Goal: Transaction & Acquisition: Subscribe to service/newsletter

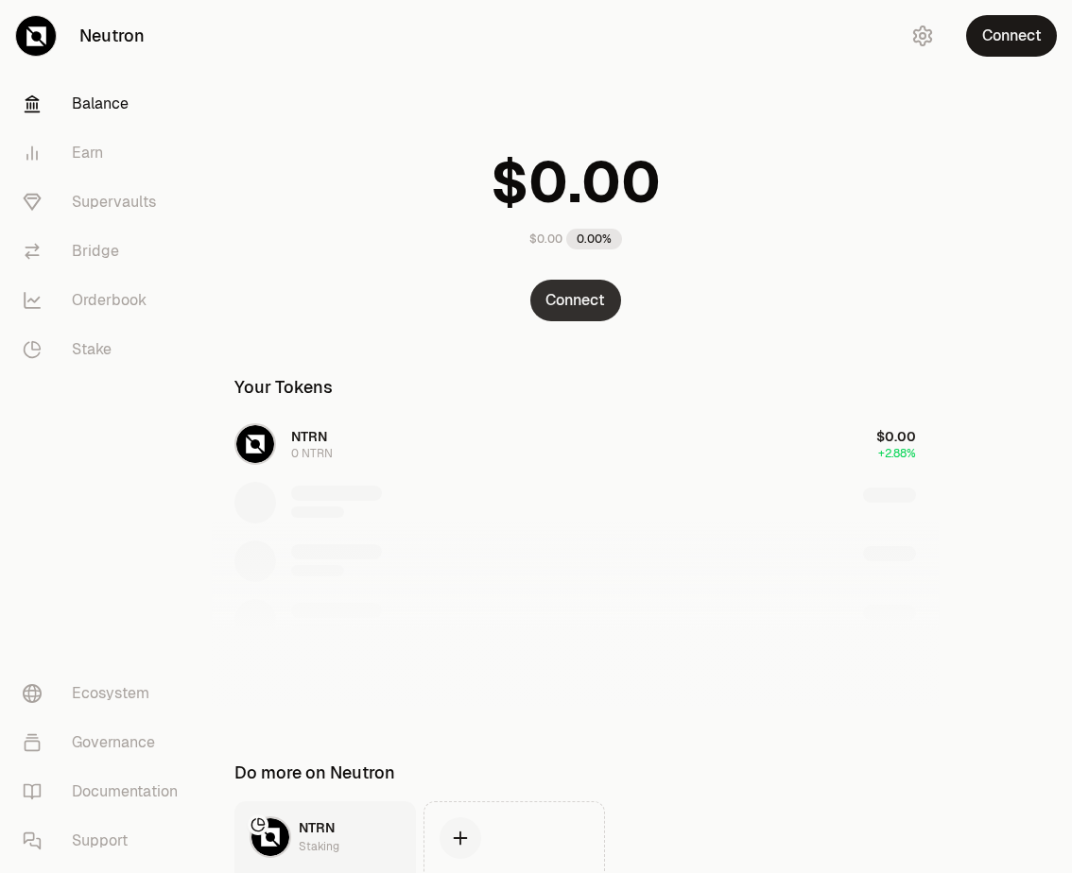
click at [548, 291] on button "Connect" at bounding box center [575, 301] width 91 height 42
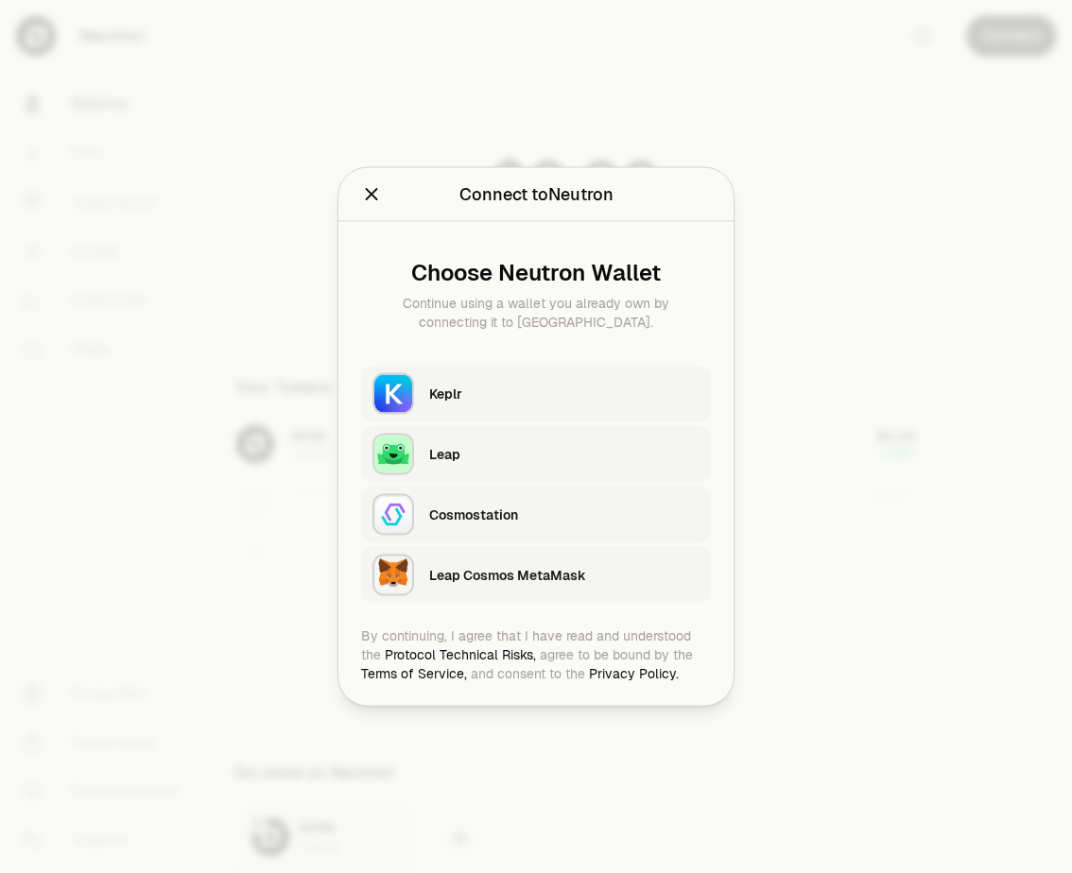
click at [496, 386] on div "Keplr" at bounding box center [564, 394] width 270 height 19
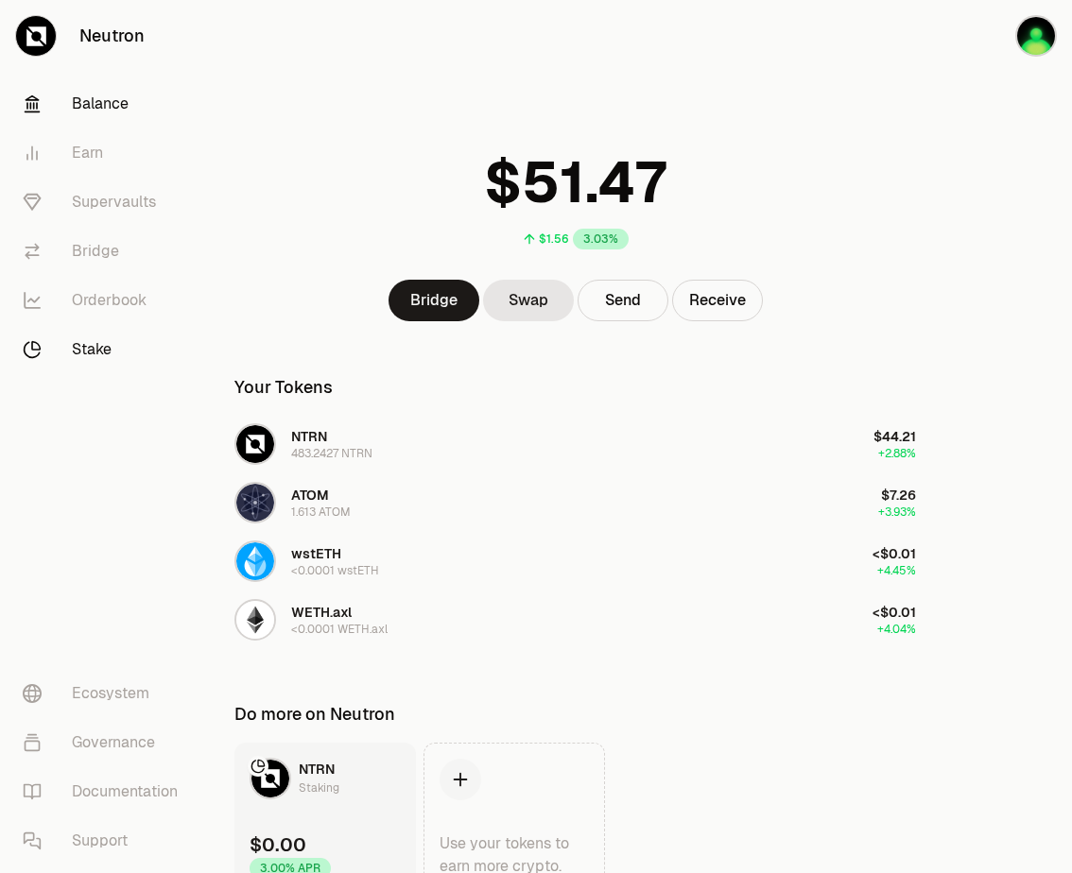
click at [96, 369] on link "Stake" at bounding box center [106, 349] width 197 height 49
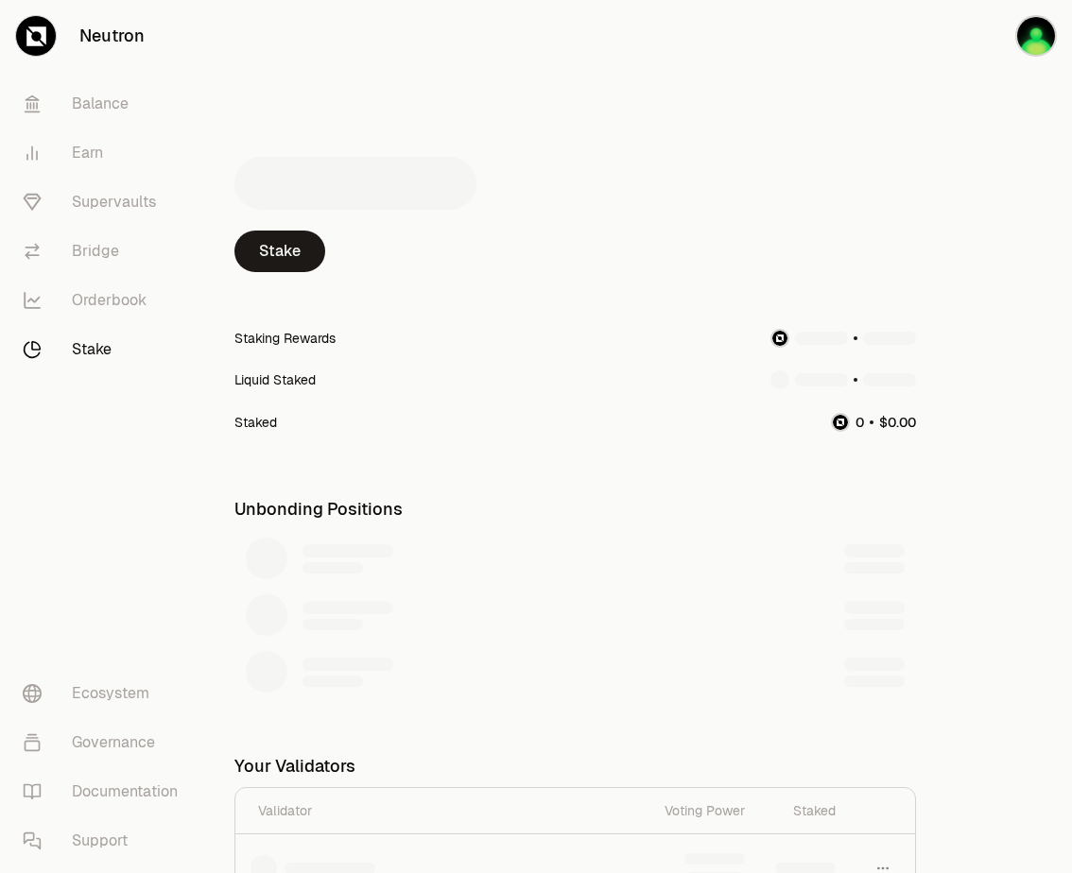
click at [96, 352] on link "Stake" at bounding box center [106, 349] width 197 height 49
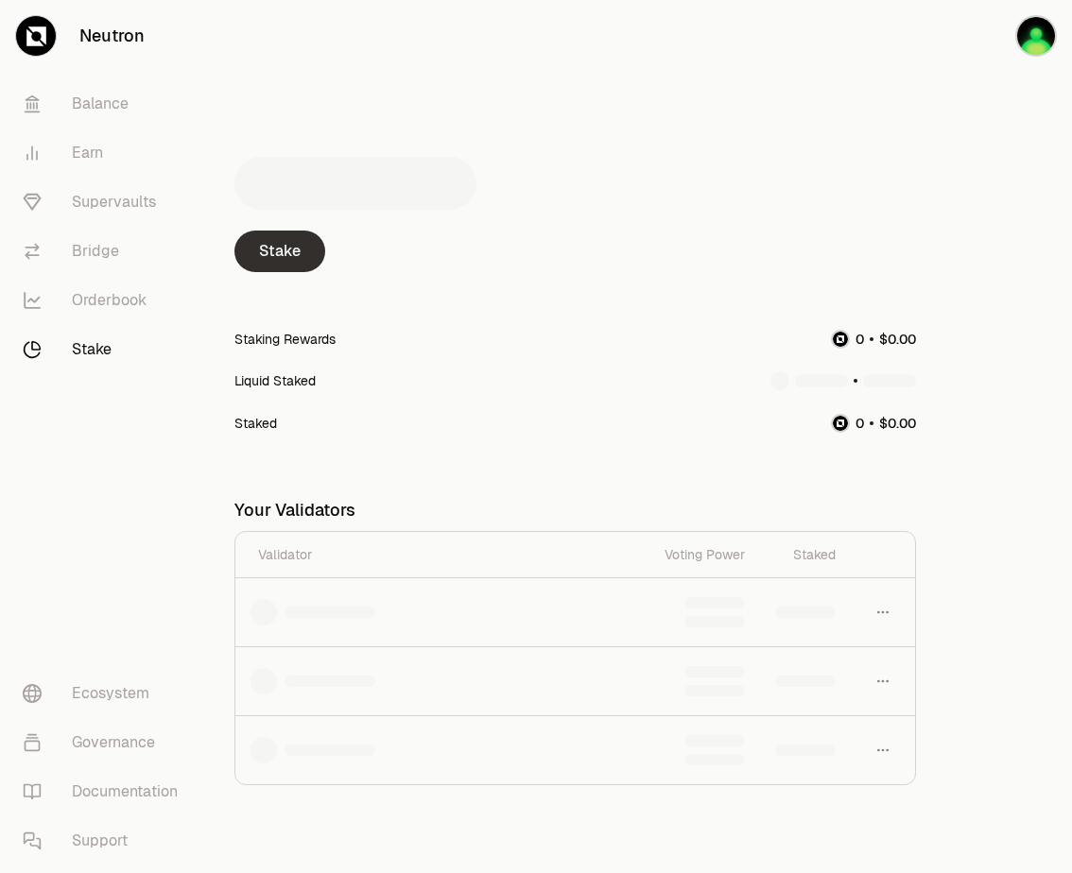
click at [281, 267] on link "Stake" at bounding box center [279, 252] width 91 height 42
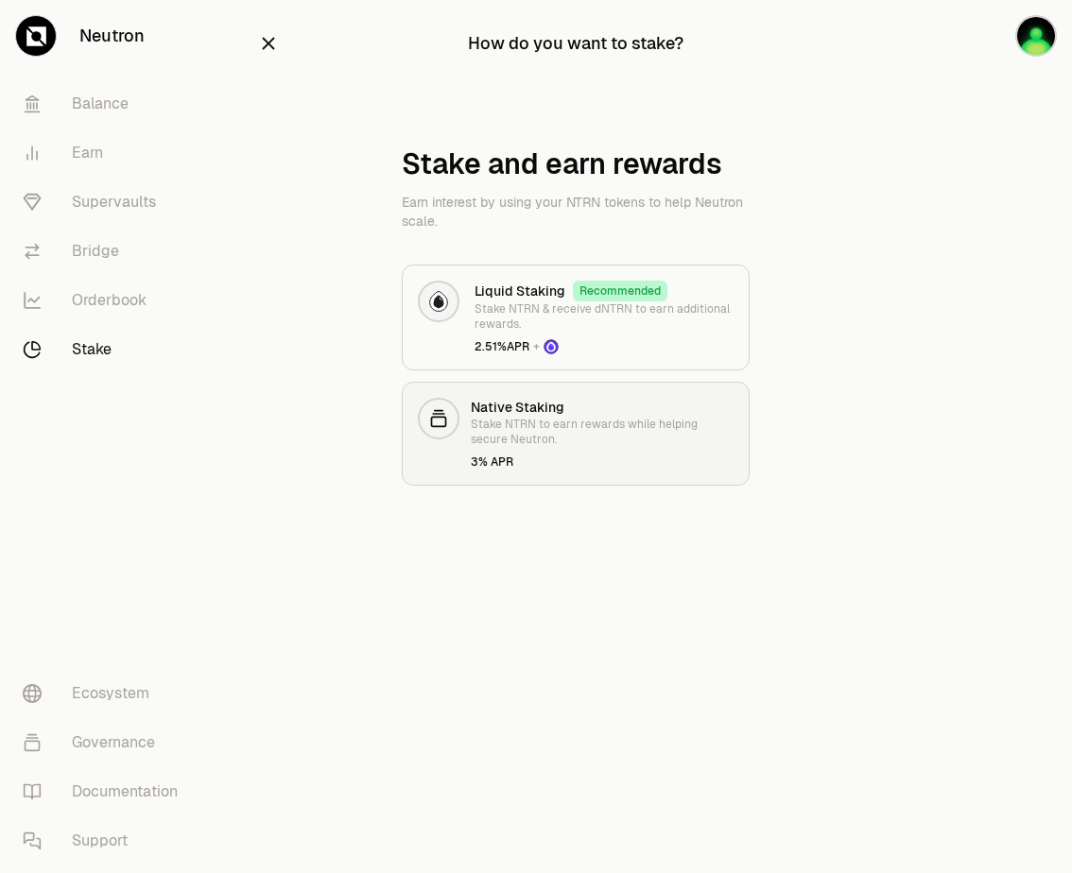
click at [497, 432] on p "Stake NTRN to earn rewards while helping secure Neutron." at bounding box center [602, 432] width 263 height 30
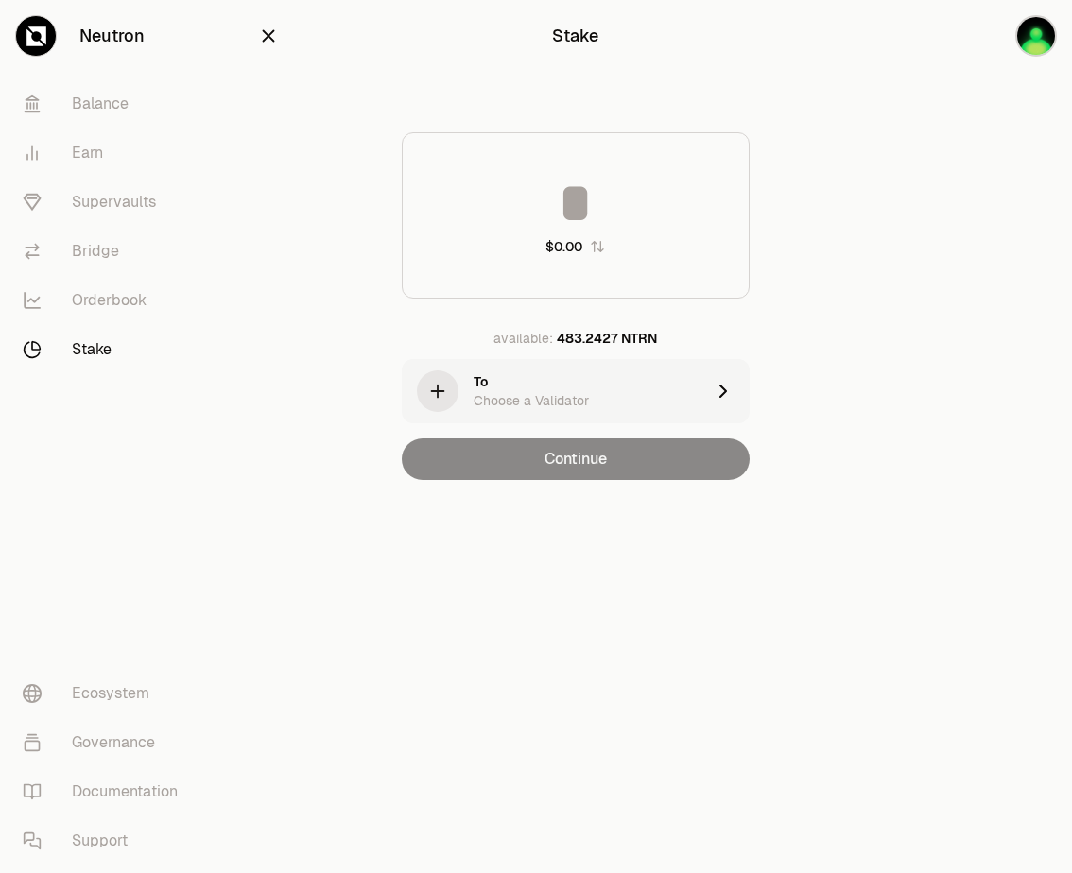
click at [536, 276] on div "$0.00" at bounding box center [576, 215] width 348 height 166
click at [573, 176] on input at bounding box center [576, 203] width 346 height 57
type input "*"
click at [413, 380] on div "To Choose a Validator" at bounding box center [553, 391] width 302 height 64
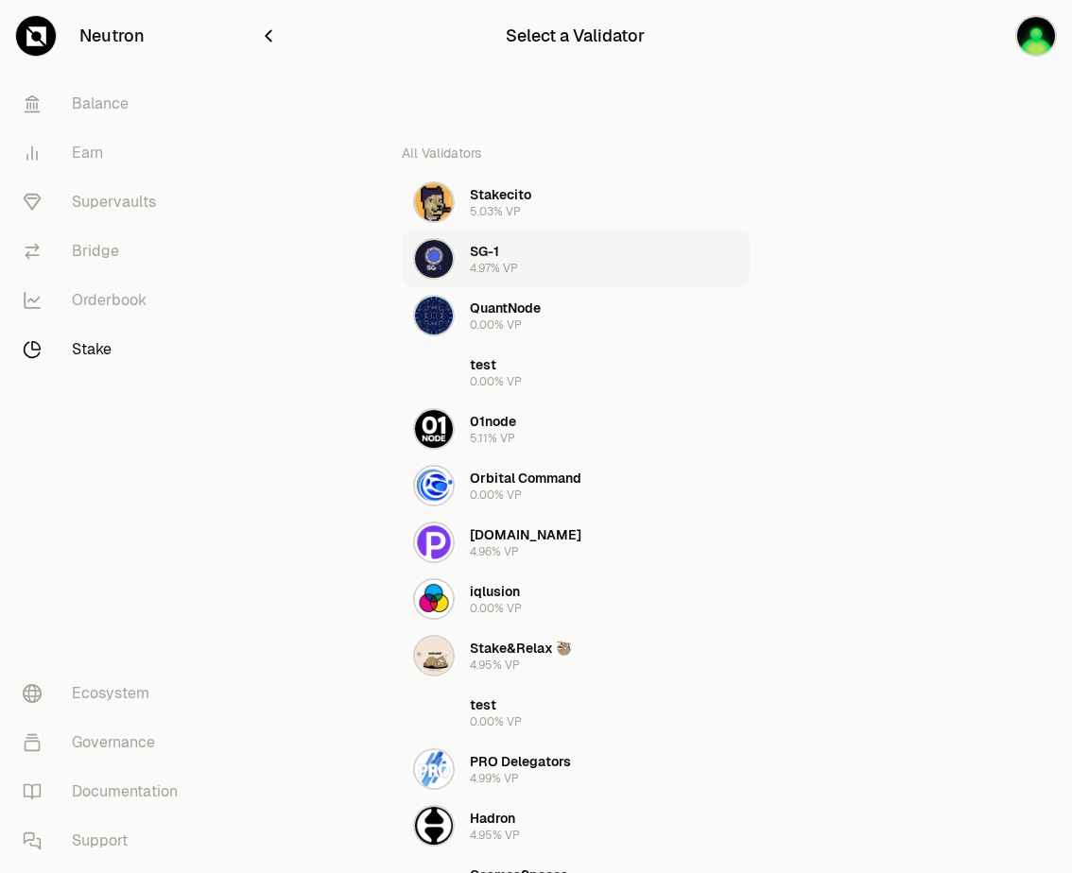
click at [509, 252] on div "SG-1 4.97% VP" at bounding box center [494, 259] width 48 height 34
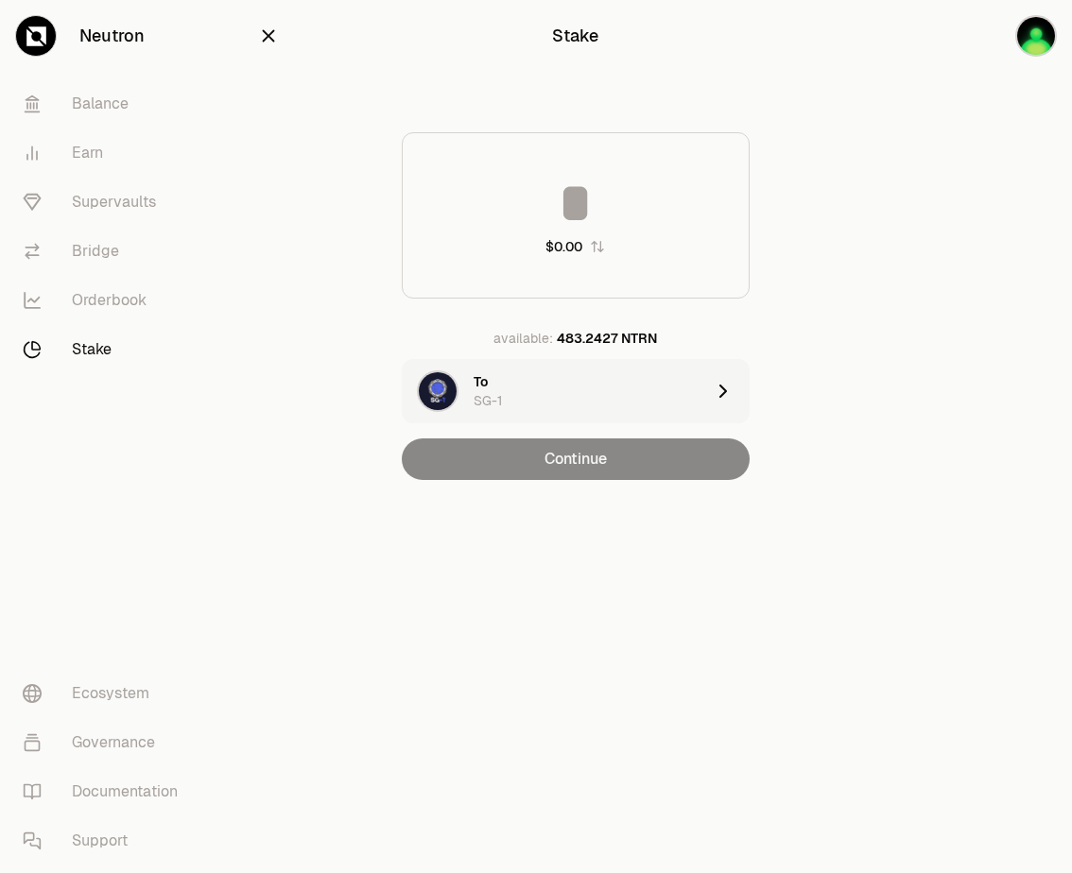
click at [545, 461] on div "Continue" at bounding box center [576, 459] width 348 height 42
click at [592, 387] on div "To SG-1" at bounding box center [588, 391] width 231 height 38
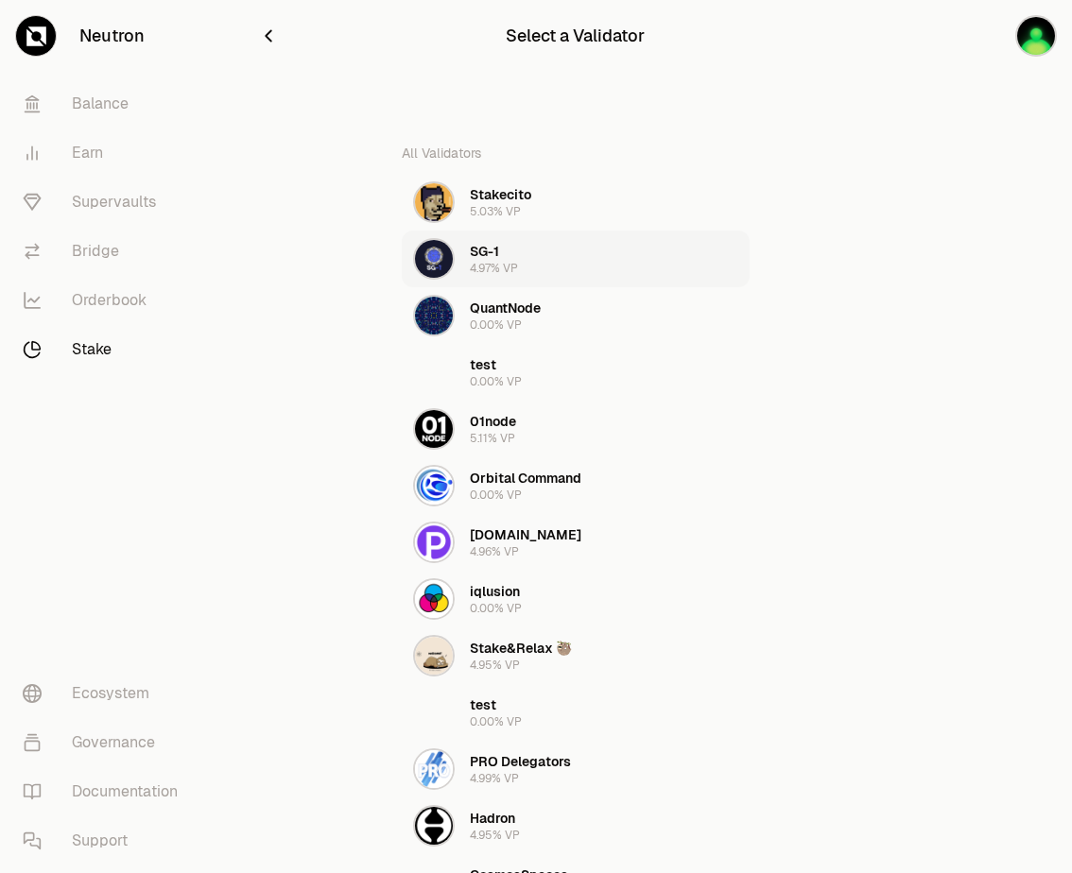
click at [538, 265] on button "SG-1 4.97% VP" at bounding box center [576, 259] width 348 height 57
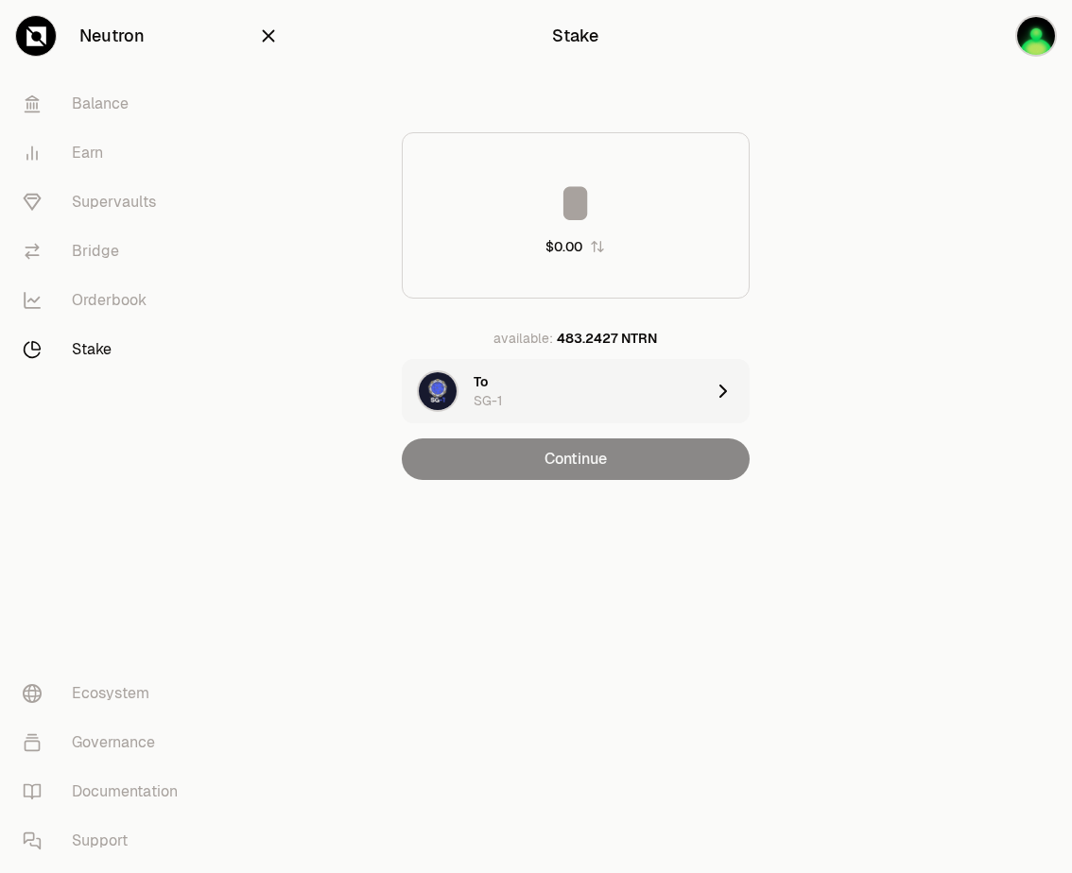
click at [573, 465] on div "Continue" at bounding box center [576, 459] width 348 height 42
click at [585, 182] on input at bounding box center [576, 203] width 346 height 57
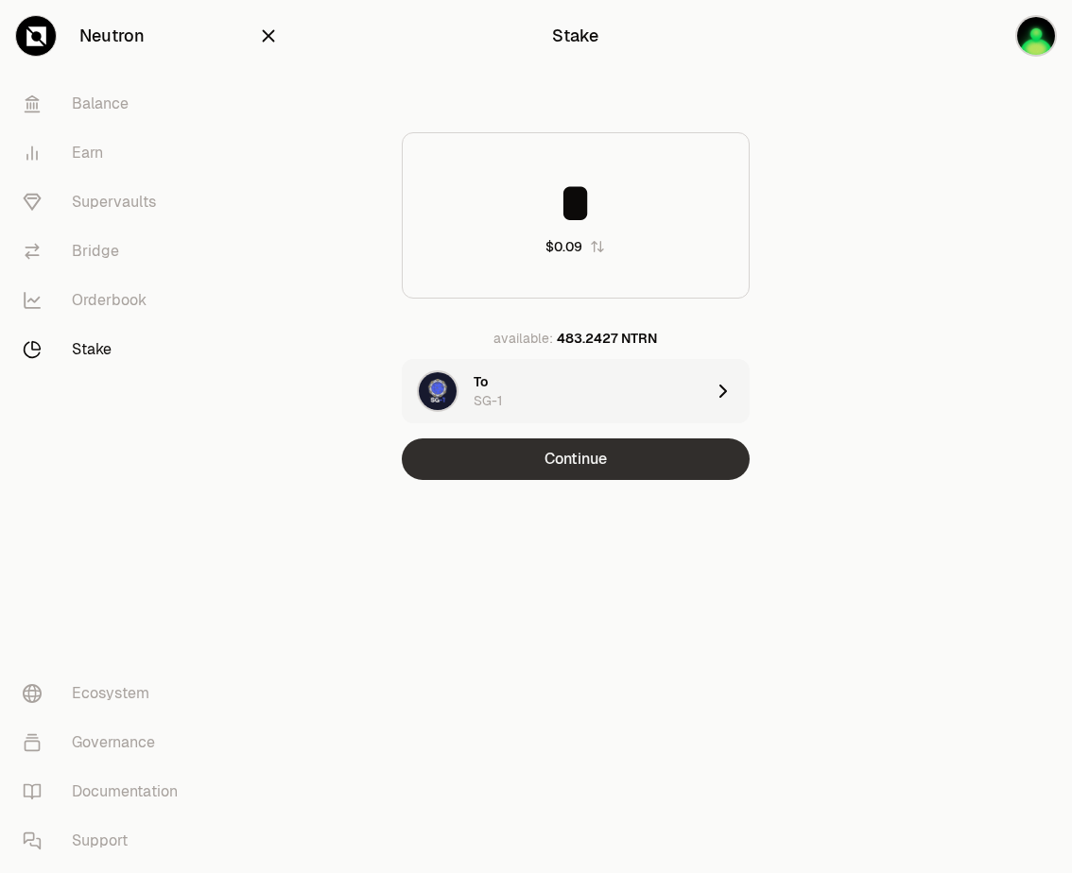
type input "*"
click at [583, 454] on button "Continue" at bounding box center [576, 459] width 348 height 42
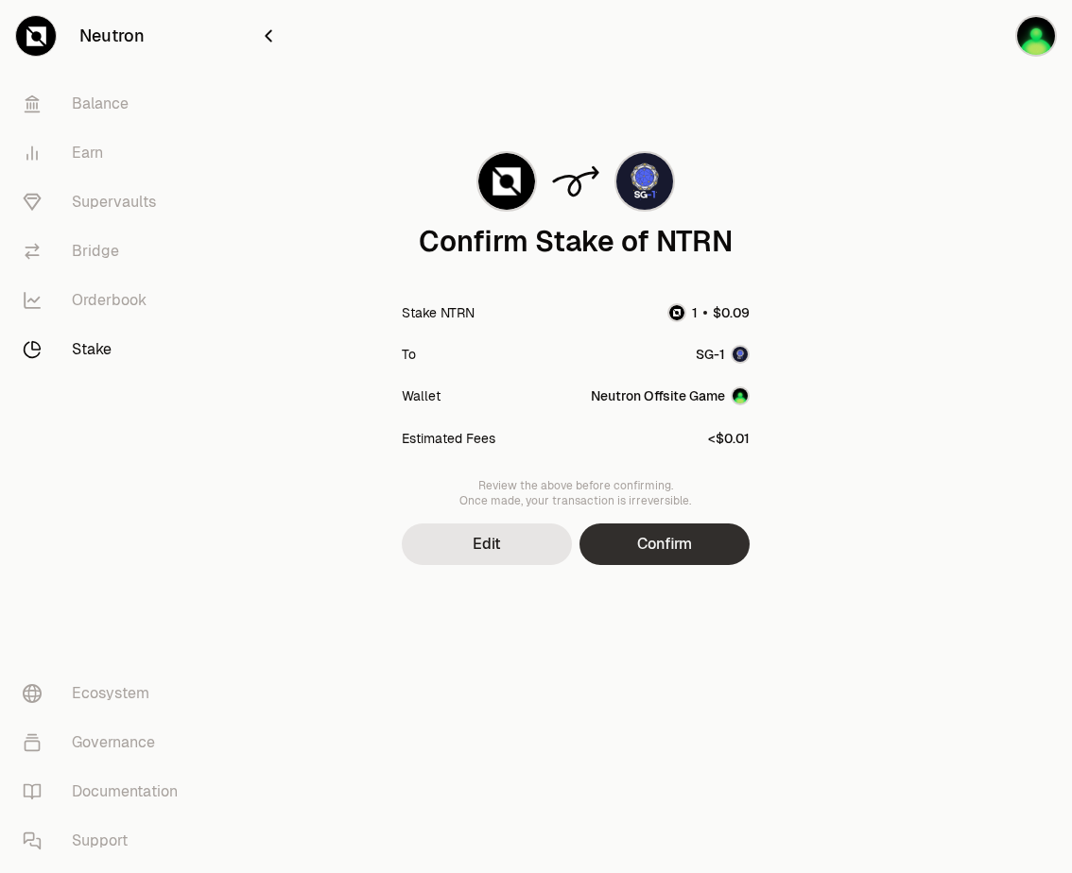
click at [643, 543] on button "Confirm" at bounding box center [664, 545] width 170 height 42
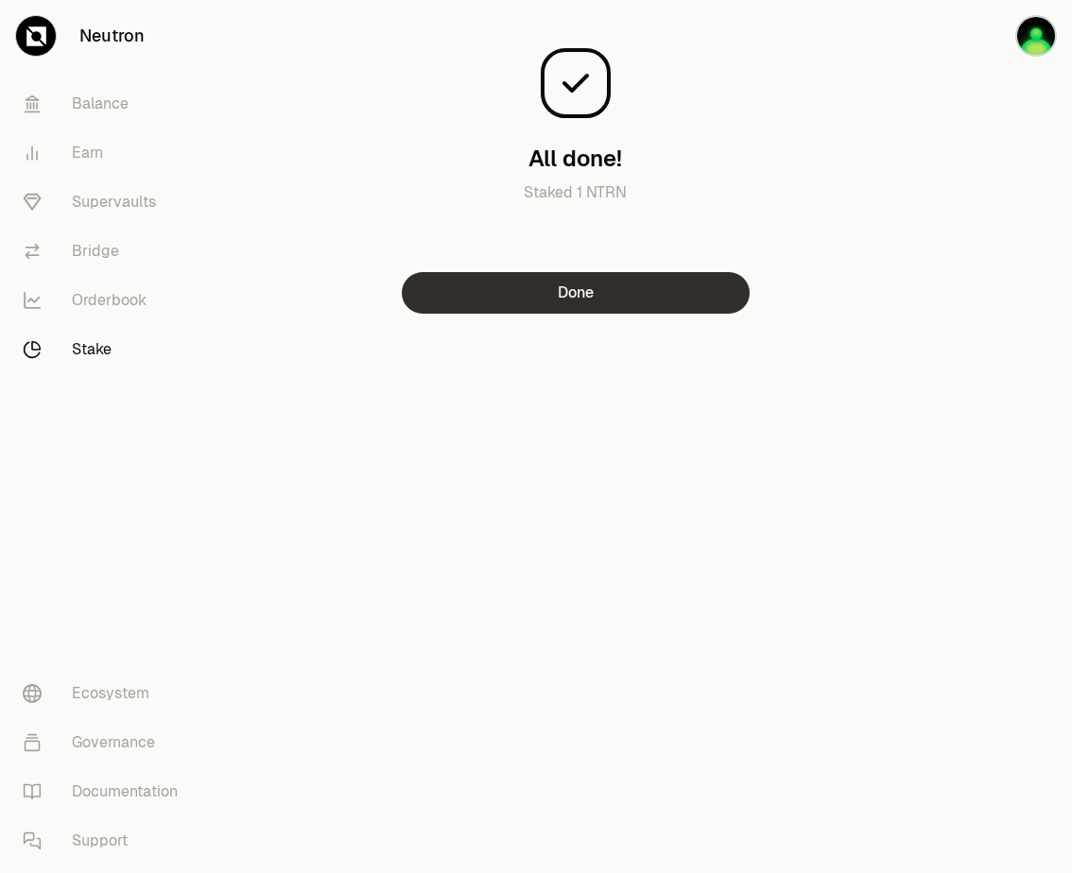
click at [653, 295] on button "Done" at bounding box center [576, 293] width 348 height 42
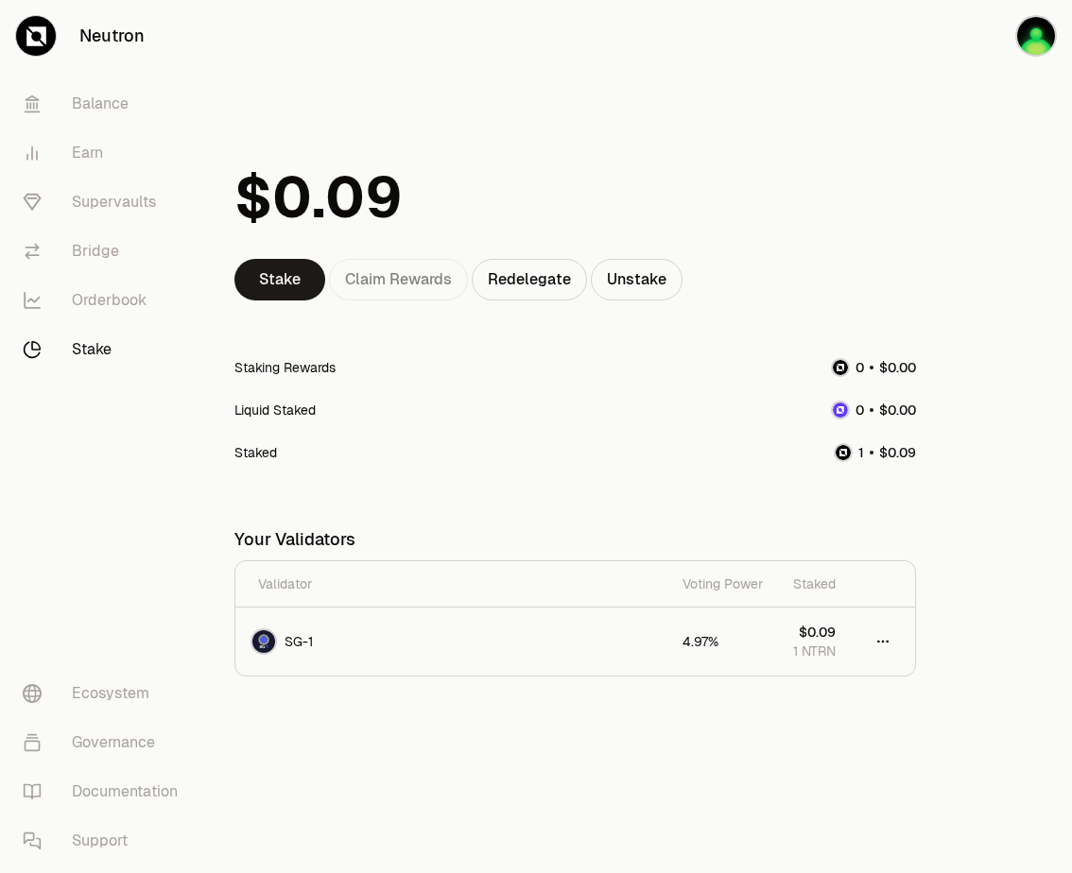
click at [111, 358] on link "Stake" at bounding box center [106, 349] width 197 height 49
click at [77, 342] on link "Stake" at bounding box center [106, 349] width 197 height 49
click at [273, 283] on link "Stake" at bounding box center [279, 280] width 91 height 42
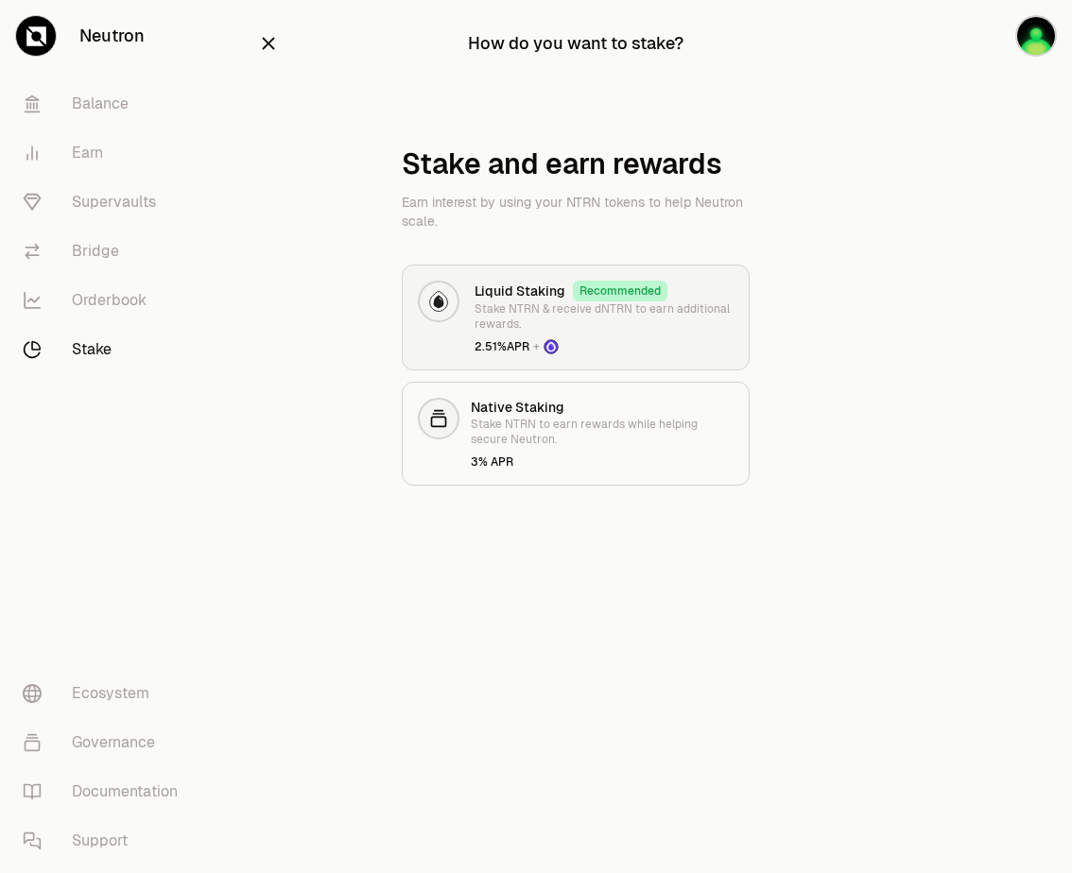
click at [542, 284] on h3 "Liquid Staking" at bounding box center [519, 291] width 91 height 19
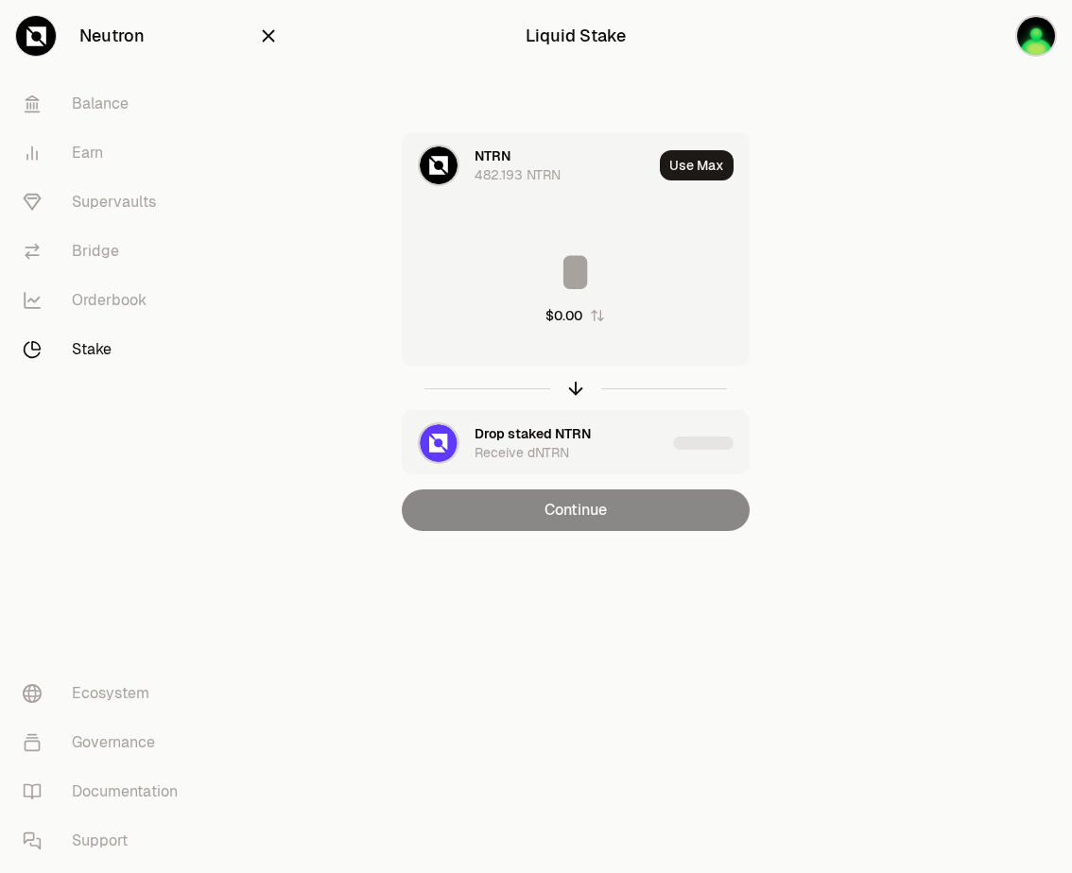
click at [551, 253] on input at bounding box center [576, 272] width 346 height 57
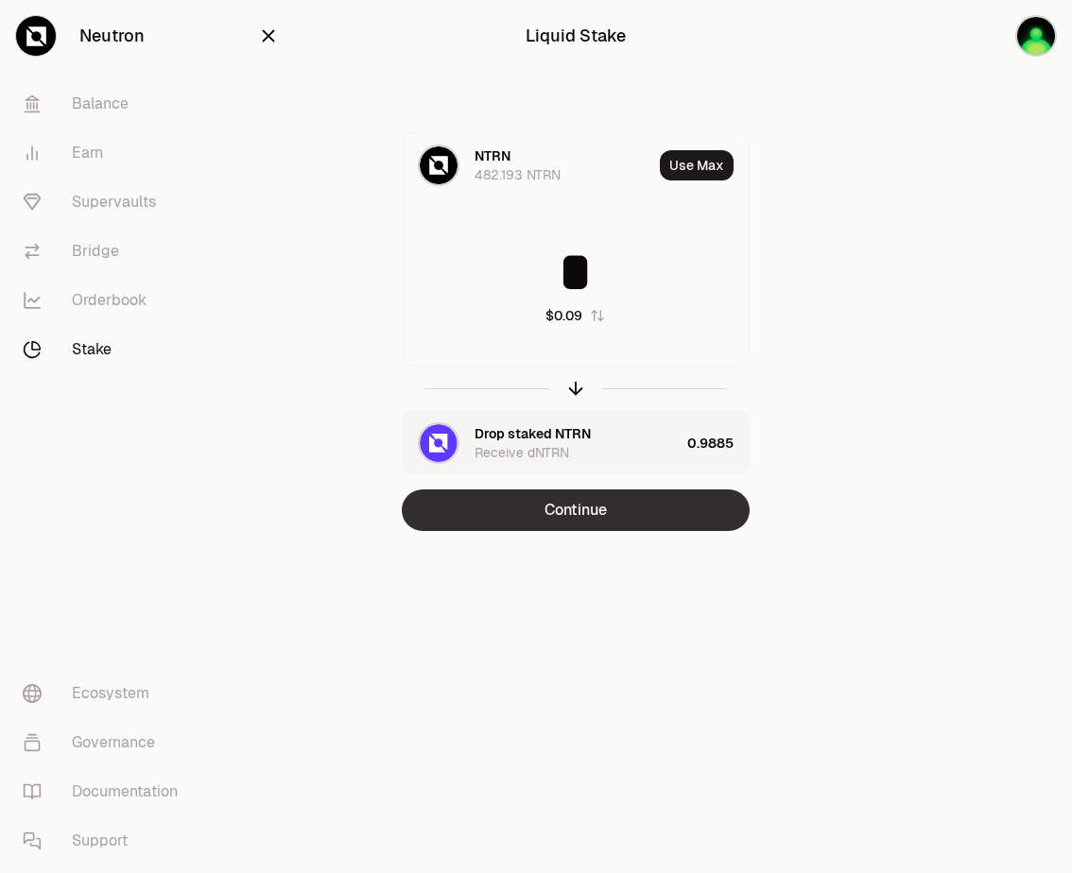
type input "*"
click at [569, 516] on button "Continue" at bounding box center [576, 511] width 348 height 42
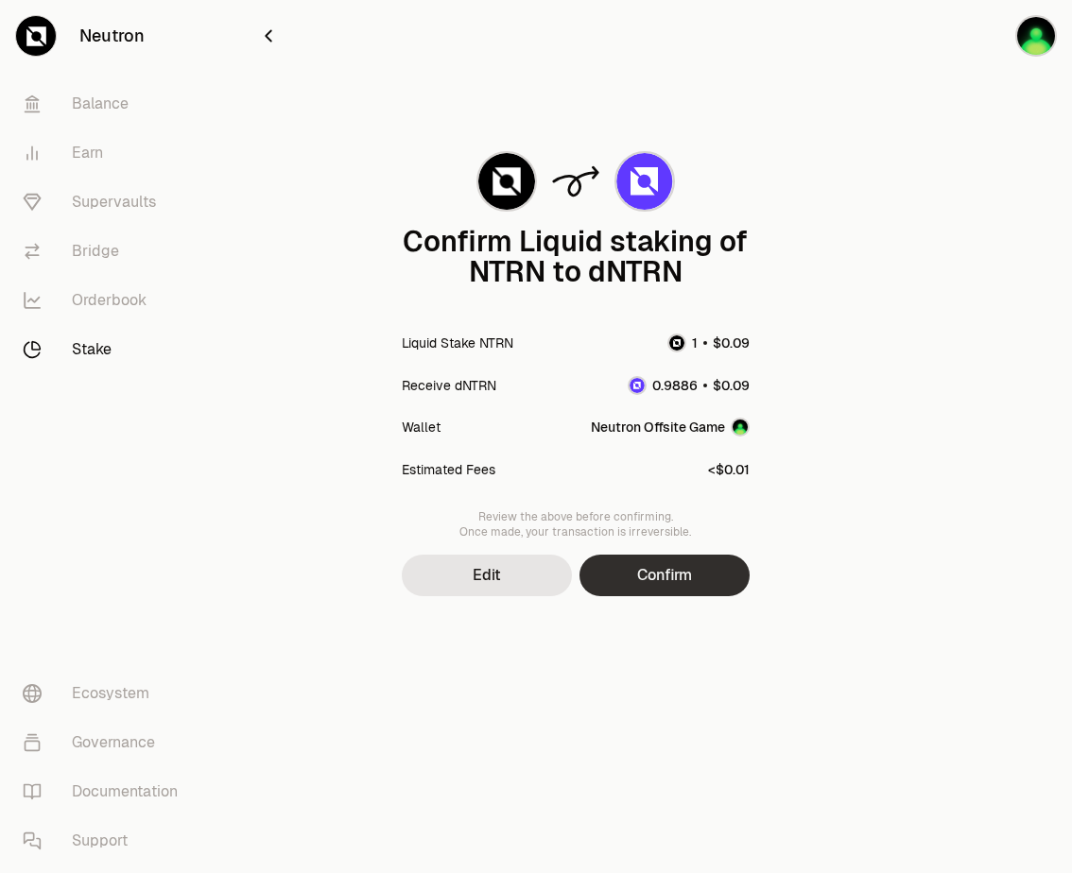
click at [627, 561] on button "Confirm" at bounding box center [664, 576] width 170 height 42
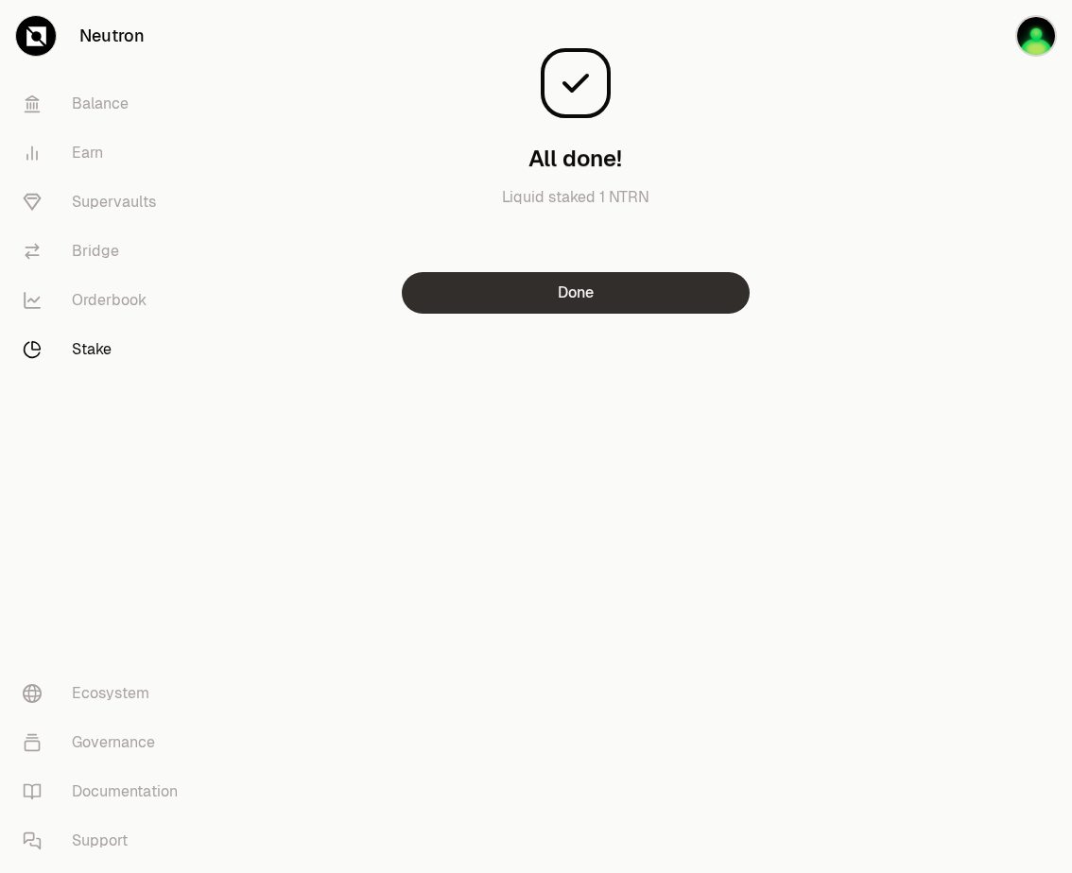
click at [500, 300] on button "Done" at bounding box center [576, 293] width 348 height 42
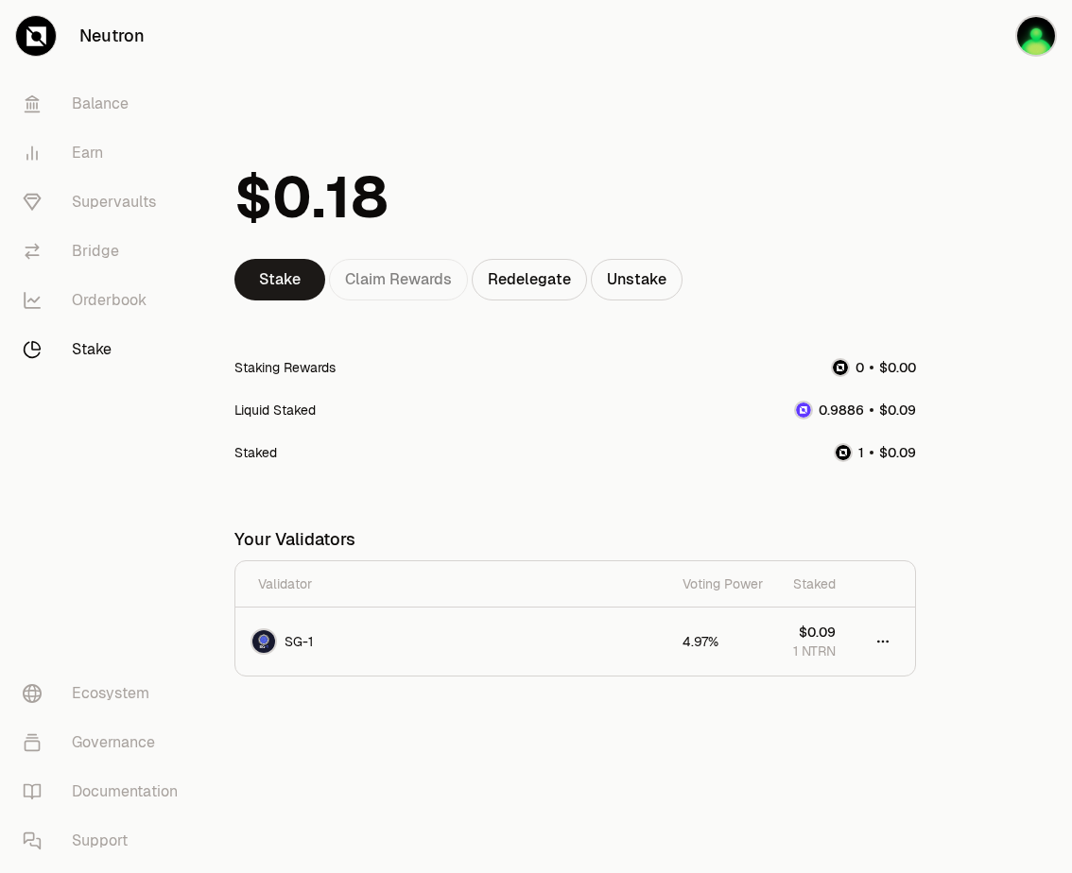
click at [105, 358] on link "Stake" at bounding box center [106, 349] width 197 height 49
